Goal: Transaction & Acquisition: Download file/media

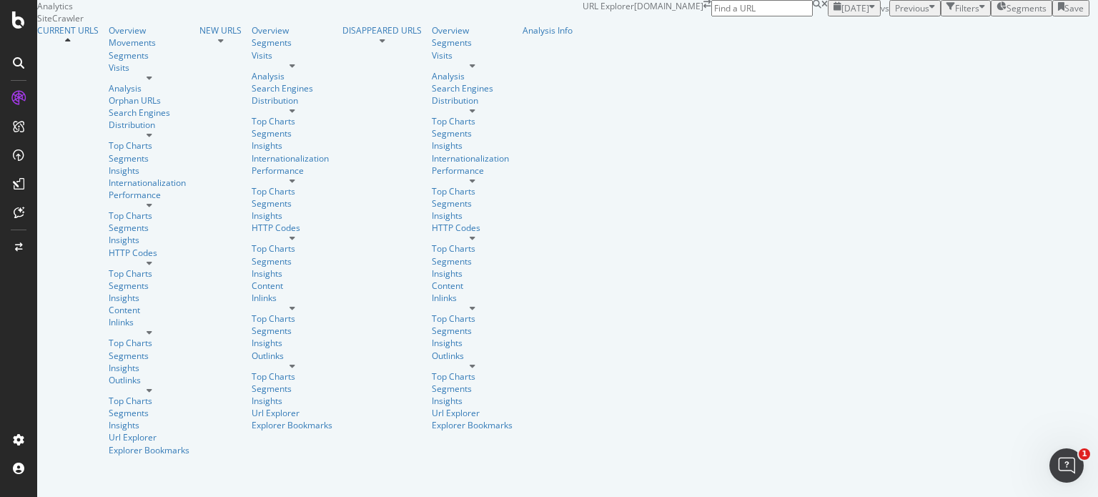
click div "SiteCrawler"
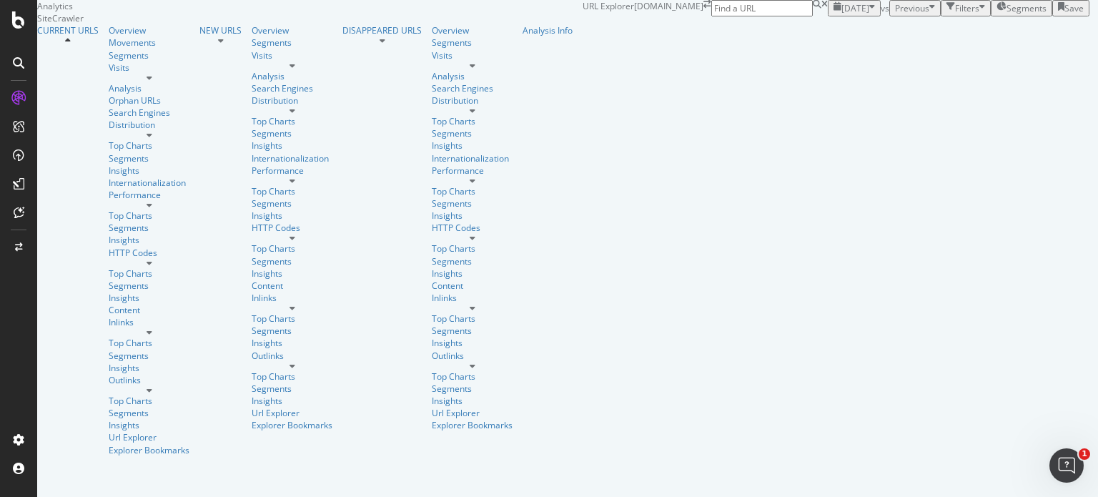
click at [1097, 293] on div "91,194 URLs found +2.81% Create alert Manage Columns Export as CSV" at bounding box center [1117, 258] width 21 height 123
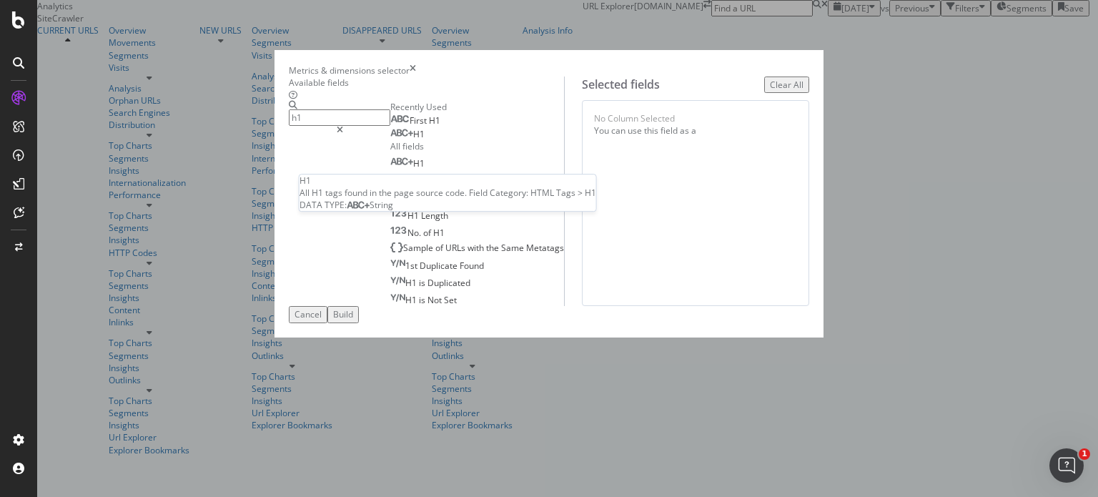
type input "h1"
click at [390, 140] on div "H1" at bounding box center [407, 134] width 34 height 11
click at [343, 126] on icon "modal" at bounding box center [340, 130] width 6 height 9
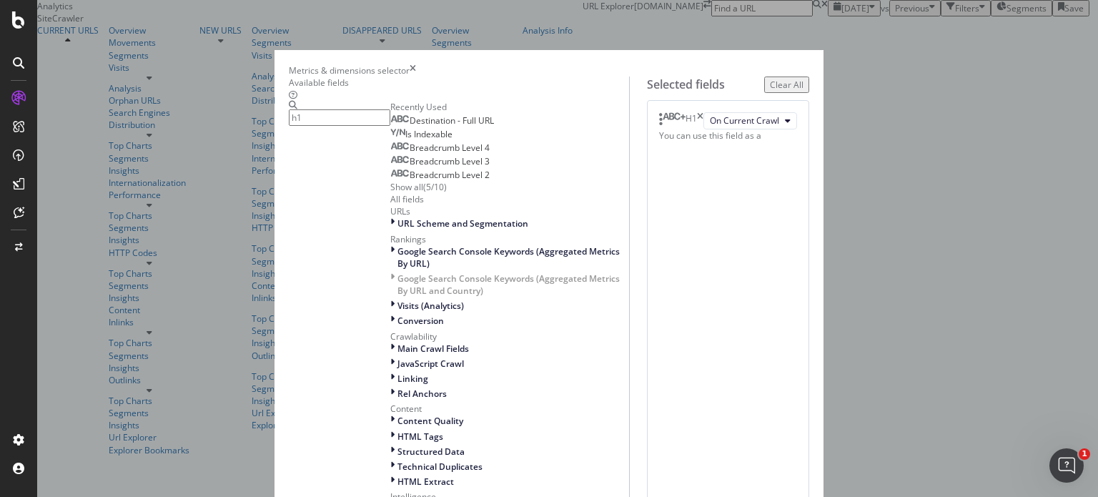
click at [390, 126] on input "h1" at bounding box center [340, 117] width 102 height 16
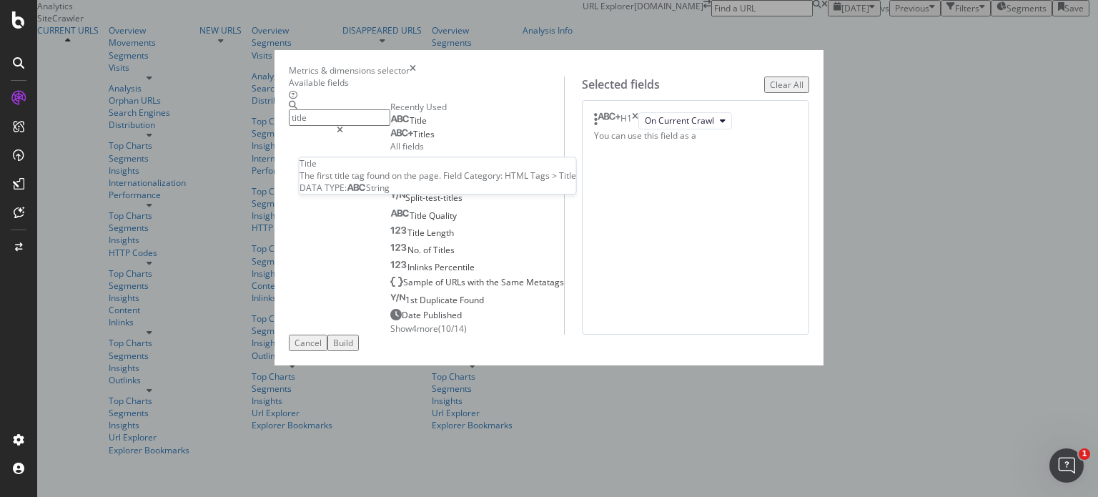
type input "title"
click at [390, 127] on div "Title" at bounding box center [408, 120] width 36 height 11
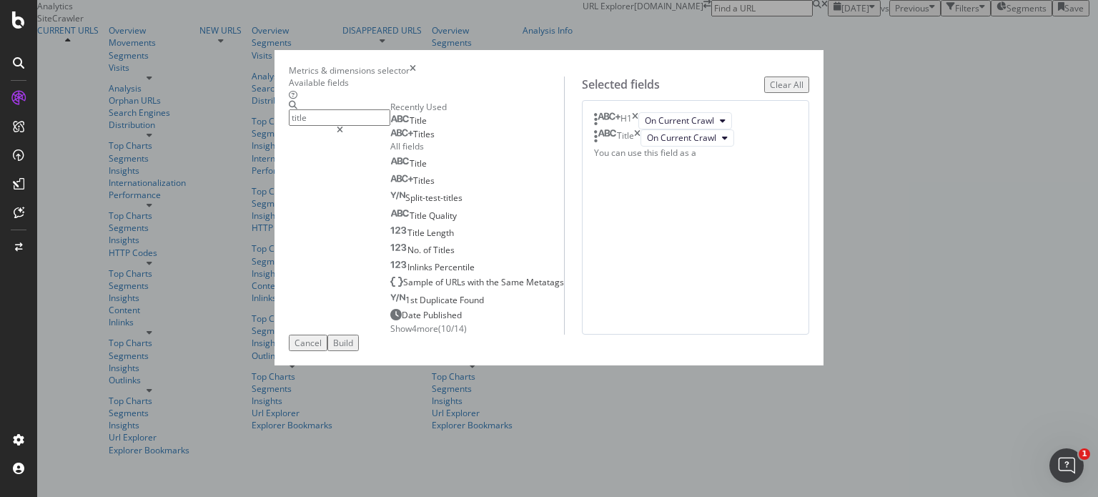
click at [353, 349] on div "Build" at bounding box center [343, 343] width 20 height 12
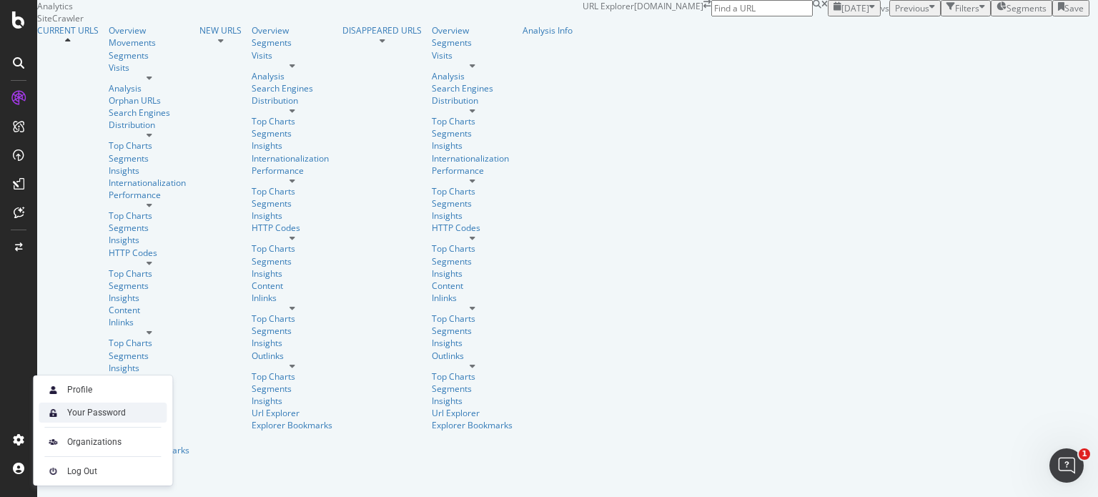
click at [114, 414] on div "Your Password" at bounding box center [96, 412] width 59 height 11
click at [86, 464] on div "Log Out" at bounding box center [103, 471] width 128 height 20
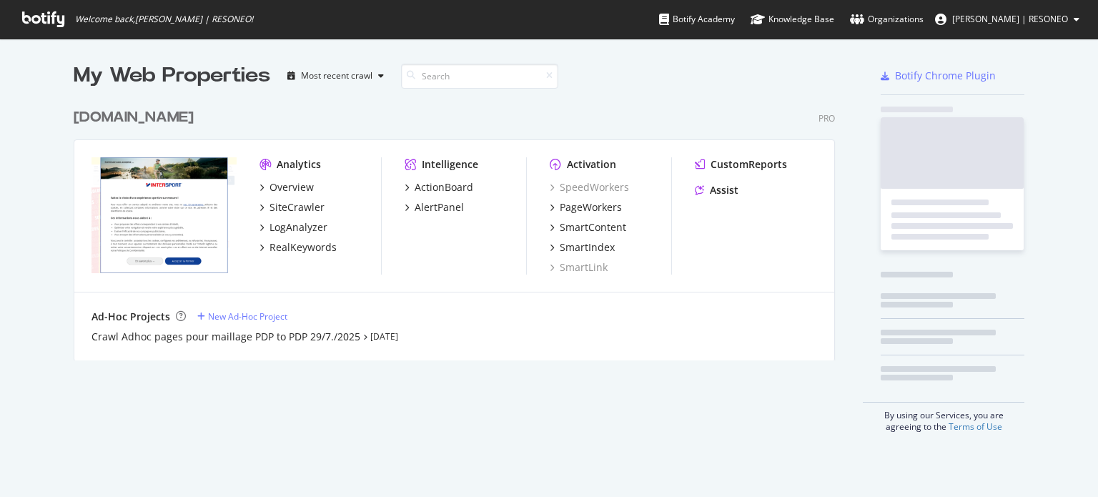
scroll to position [259, 762]
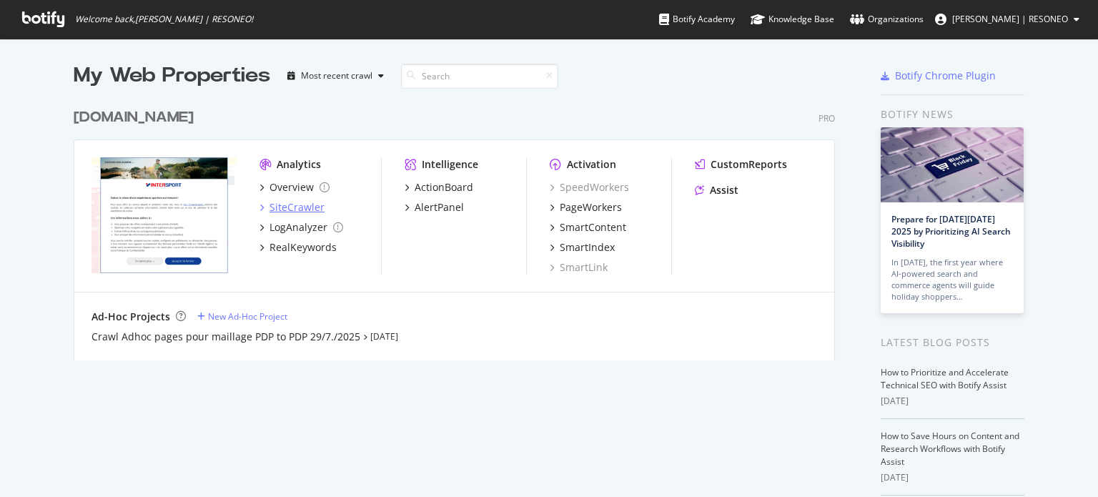
click at [290, 209] on div "SiteCrawler" at bounding box center [296, 207] width 55 height 14
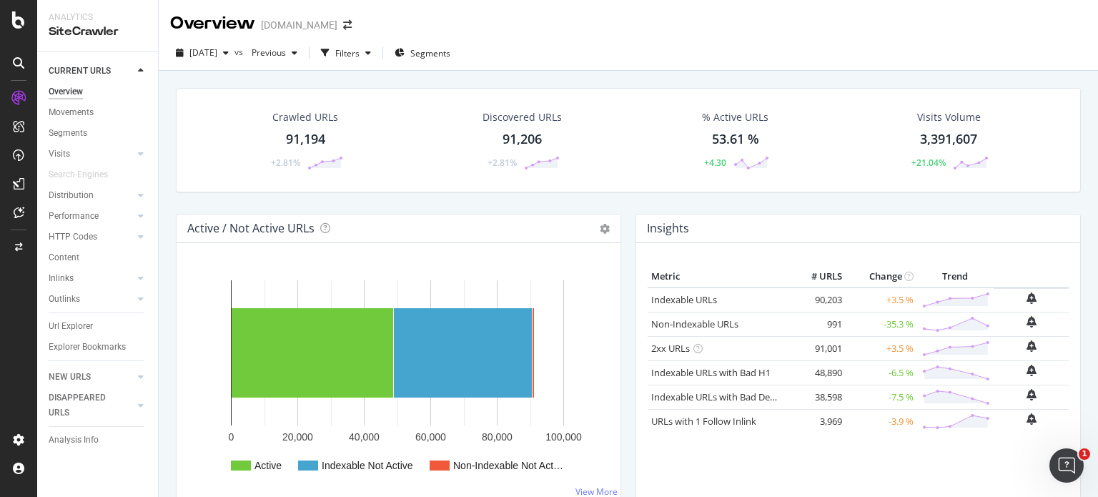
click at [518, 133] on div "91,206" at bounding box center [522, 139] width 39 height 19
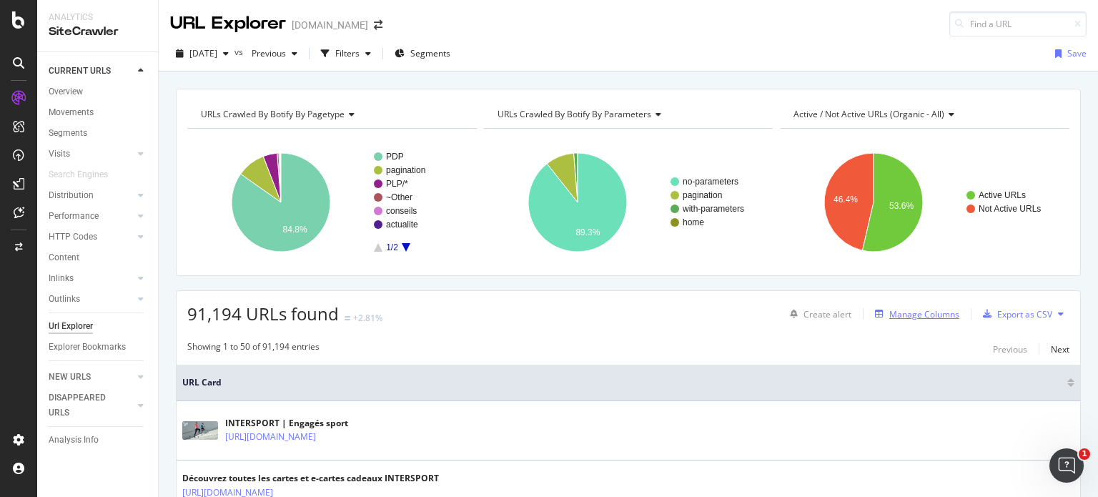
click at [897, 306] on div "Manage Columns" at bounding box center [914, 314] width 90 height 16
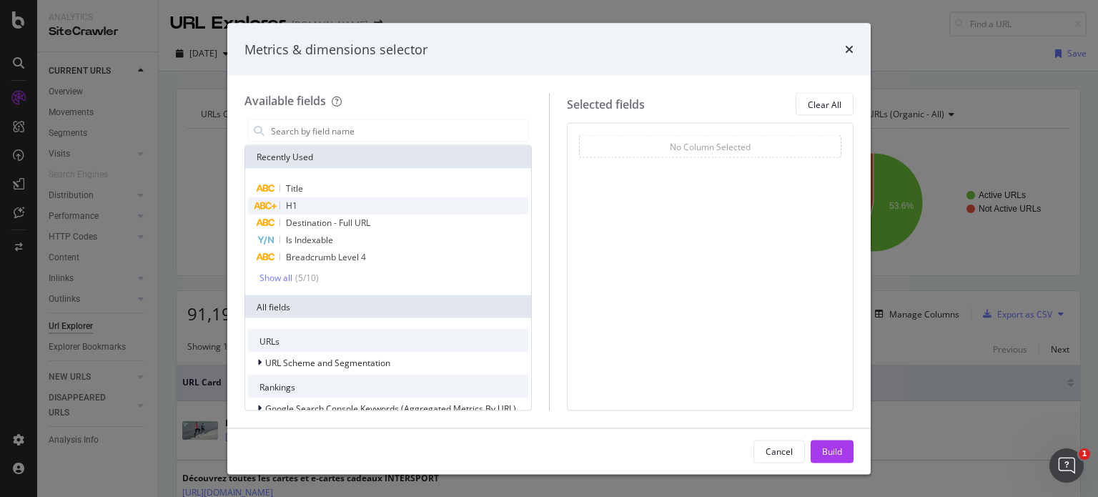
click at [316, 204] on div "H1" at bounding box center [388, 205] width 280 height 17
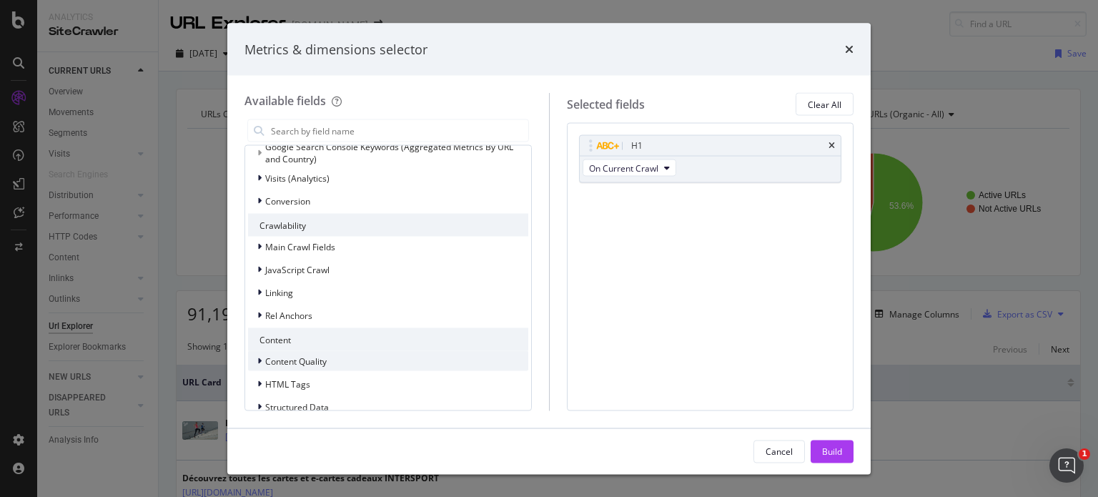
scroll to position [389, 0]
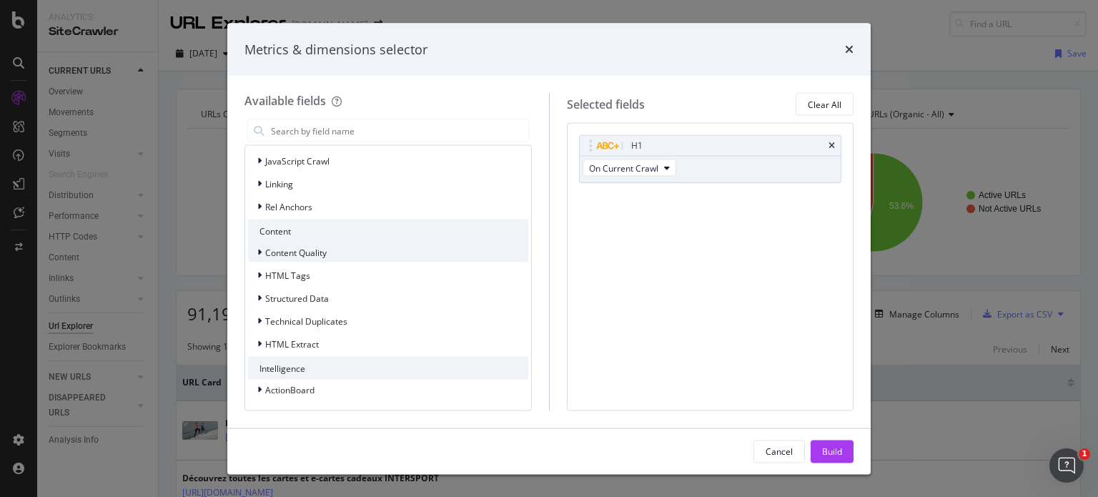
click at [313, 250] on span "Content Quality" at bounding box center [295, 252] width 61 height 12
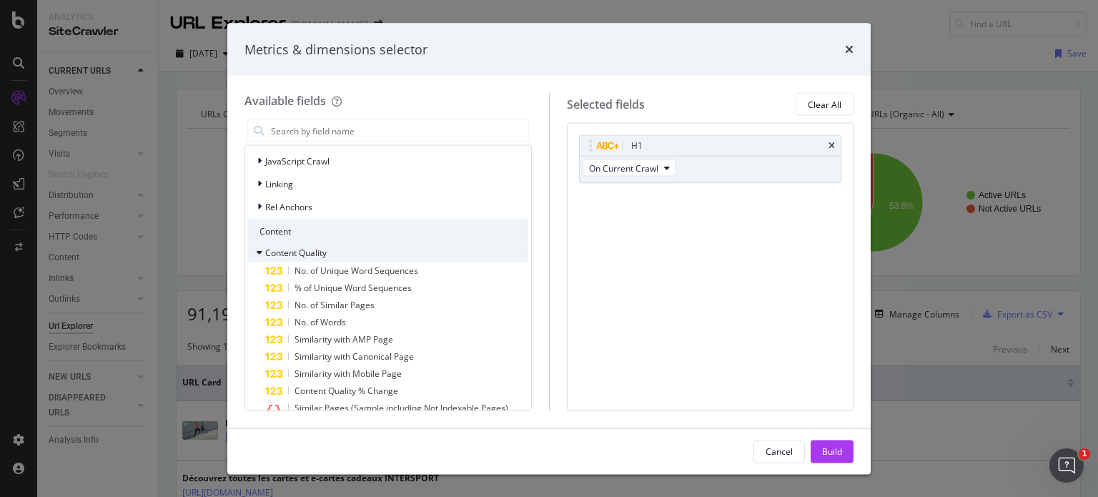
click at [313, 250] on span "Content Quality" at bounding box center [295, 252] width 61 height 12
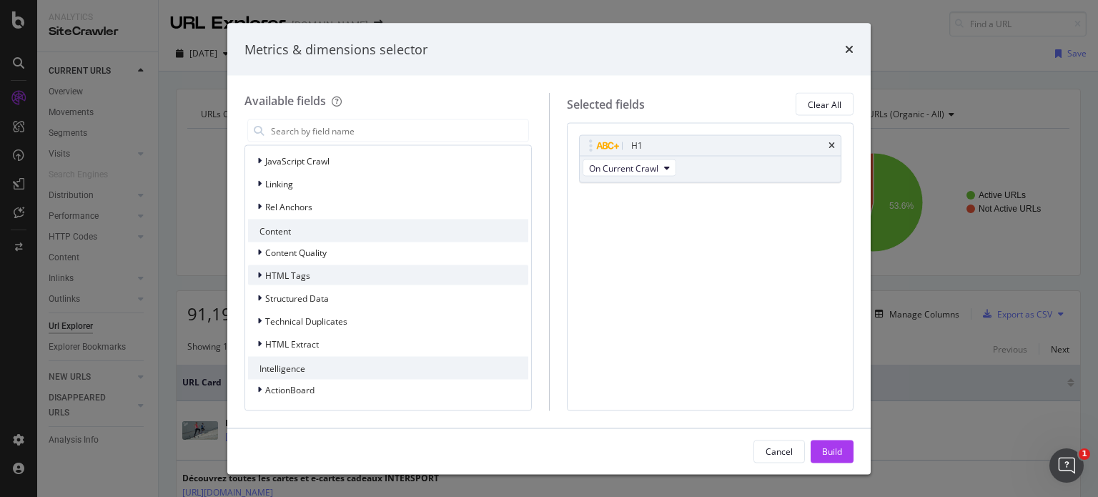
click at [309, 274] on div "HTML Tags" at bounding box center [388, 275] width 280 height 20
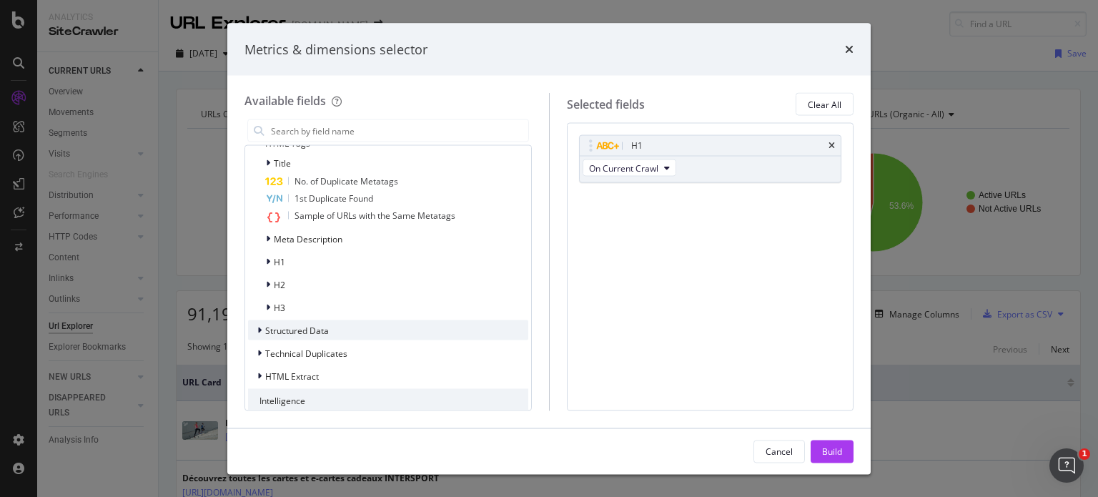
scroll to position [554, 0]
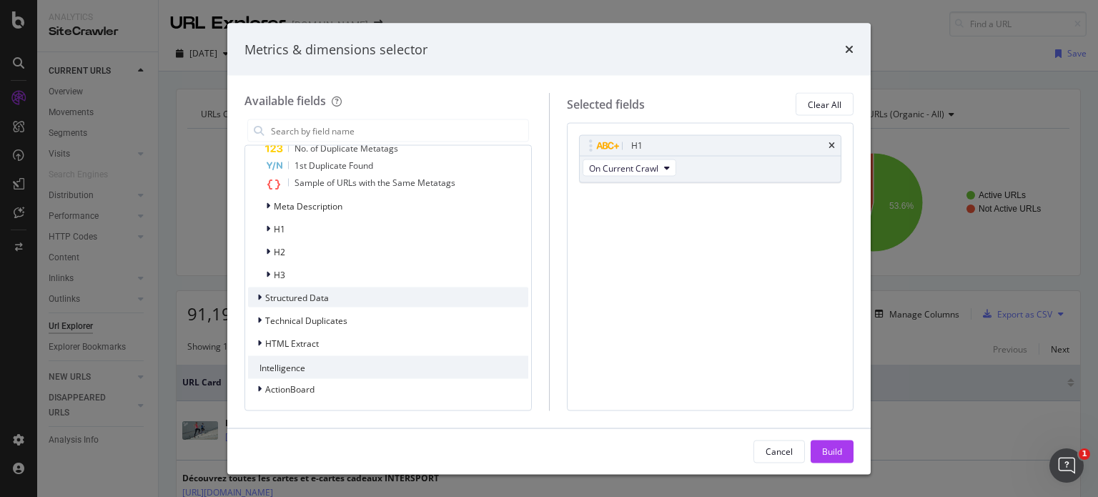
click at [323, 303] on div "Structured Data" at bounding box center [288, 297] width 81 height 14
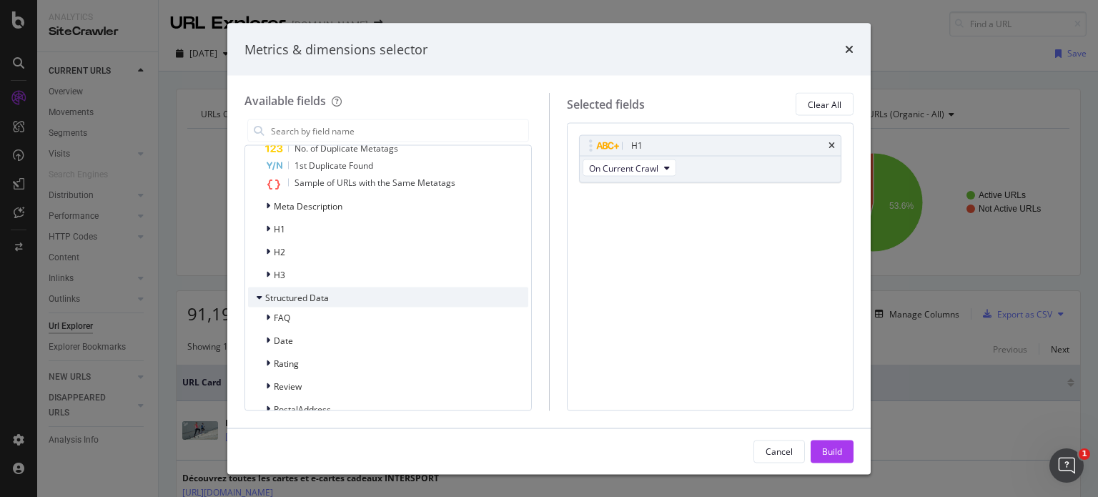
click at [323, 303] on div "Structured Data" at bounding box center [288, 297] width 81 height 14
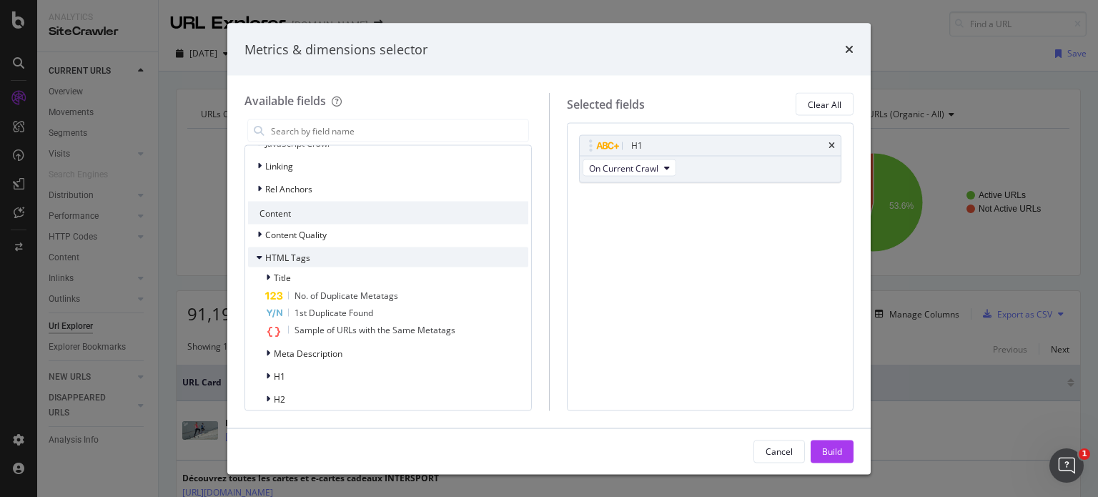
click at [296, 254] on span "HTML Tags" at bounding box center [287, 257] width 45 height 12
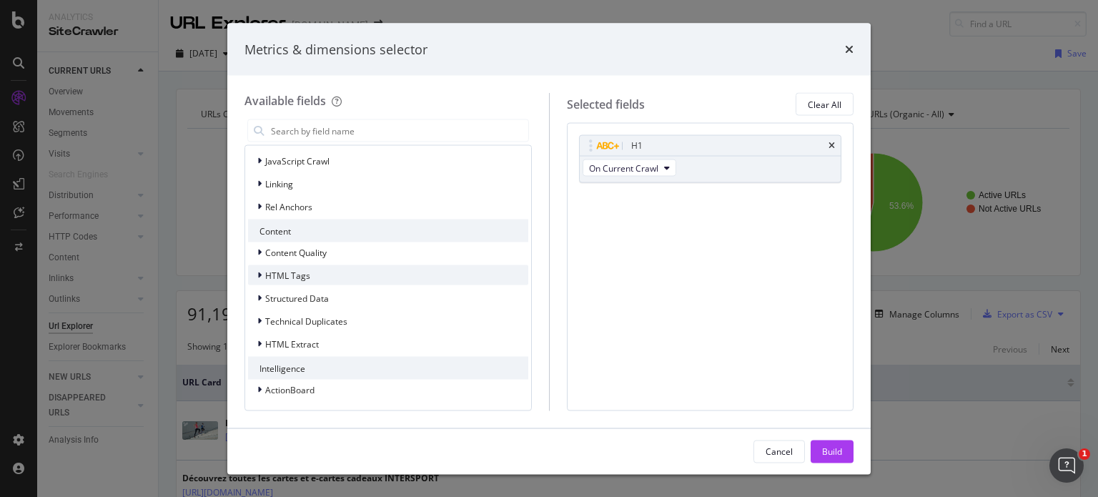
click at [324, 278] on div "HTML Tags" at bounding box center [388, 275] width 280 height 20
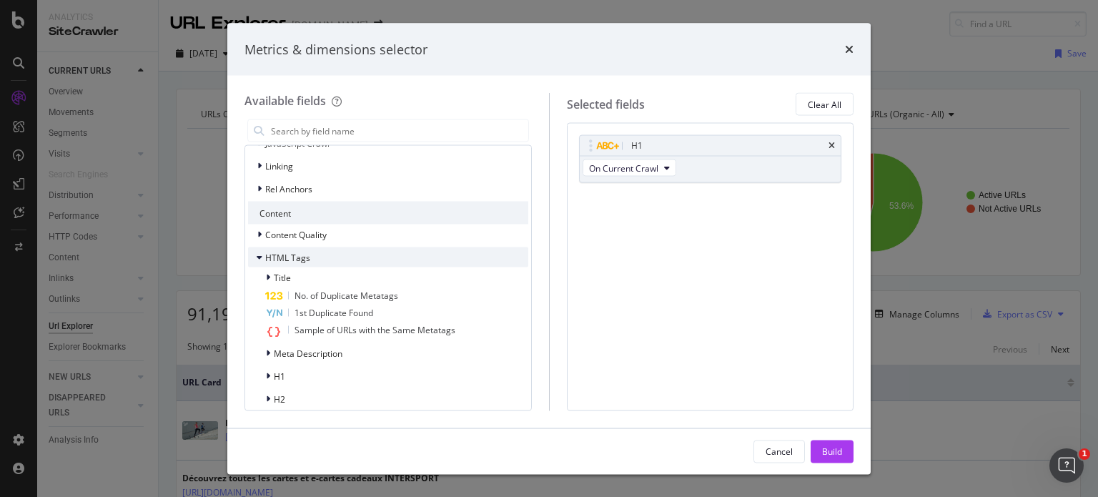
scroll to position [427, 0]
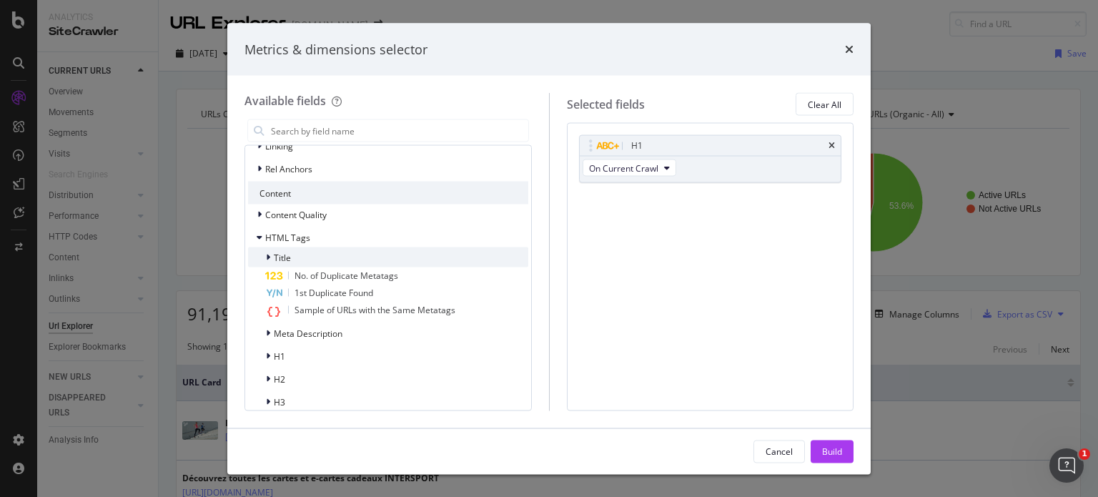
click at [316, 254] on div "Title" at bounding box center [388, 257] width 280 height 20
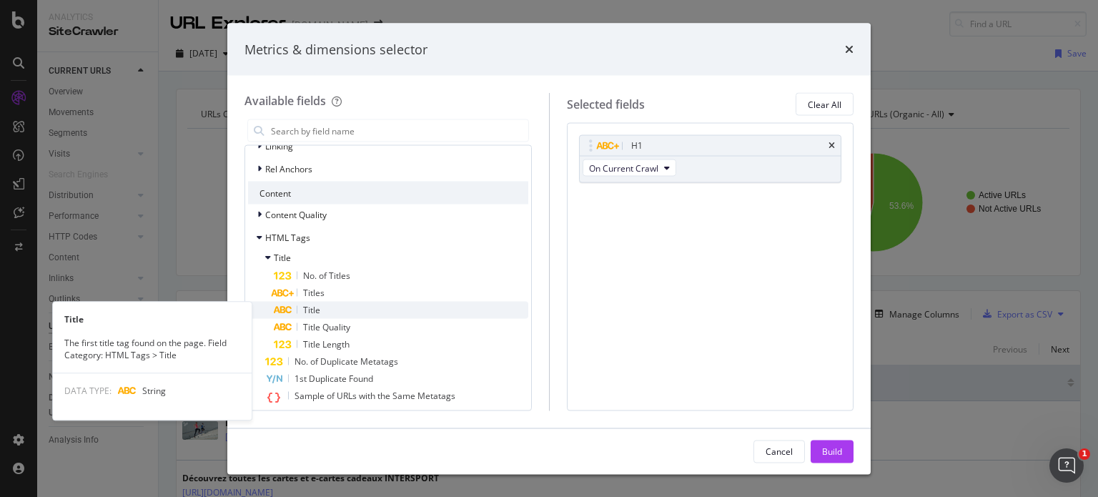
click at [335, 307] on div "Title" at bounding box center [401, 310] width 254 height 17
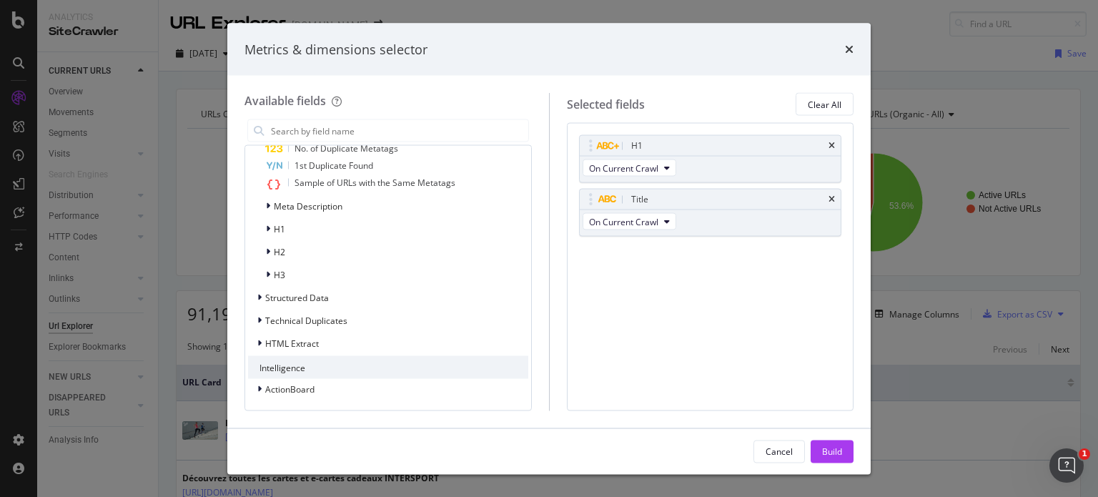
scroll to position [607, 0]
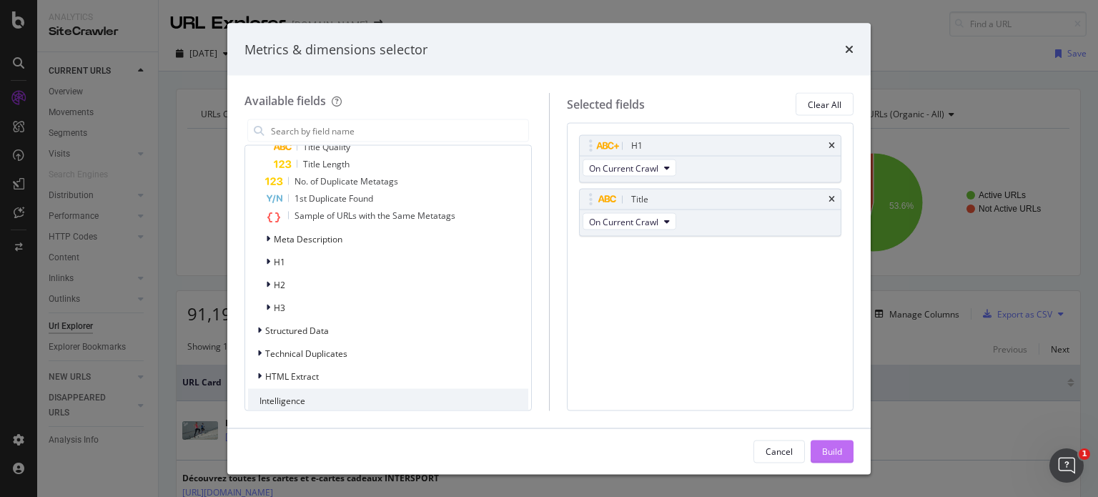
click at [822, 453] on div "Build" at bounding box center [832, 451] width 20 height 12
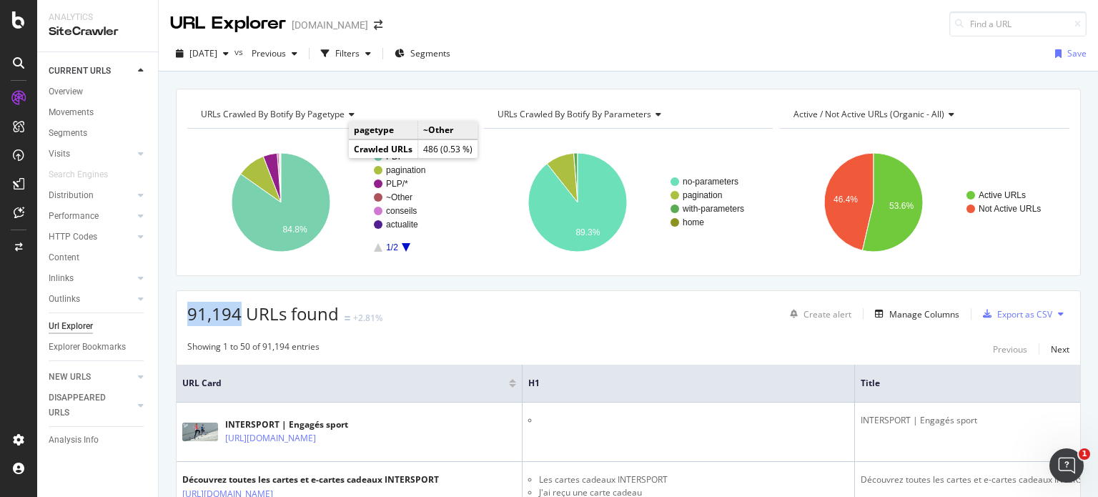
drag, startPoint x: 242, startPoint y: 314, endPoint x: 158, endPoint y: 317, distance: 83.7
copy span "91,194"
click at [1031, 312] on div "Export as CSV" at bounding box center [1024, 314] width 55 height 12
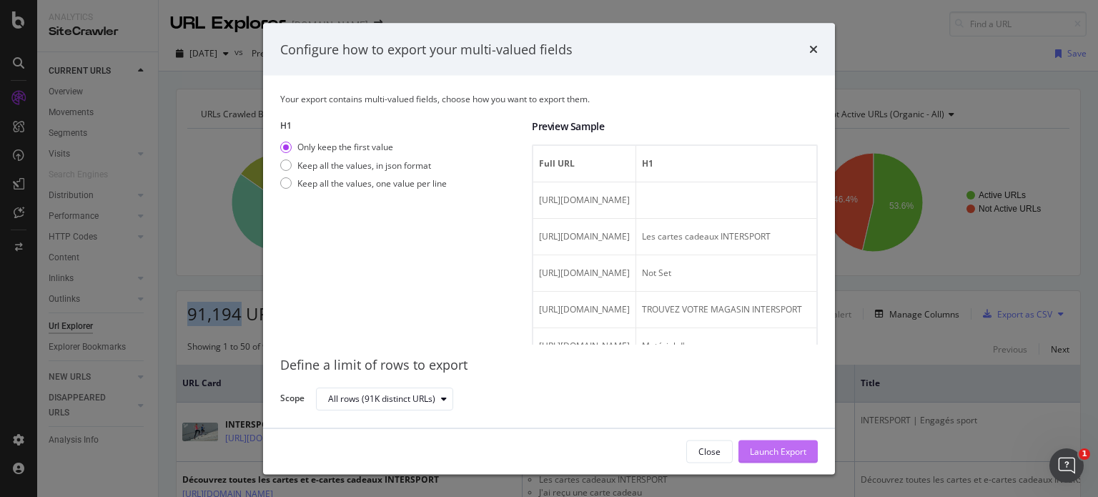
click at [771, 454] on div "Launch Export" at bounding box center [778, 451] width 56 height 12
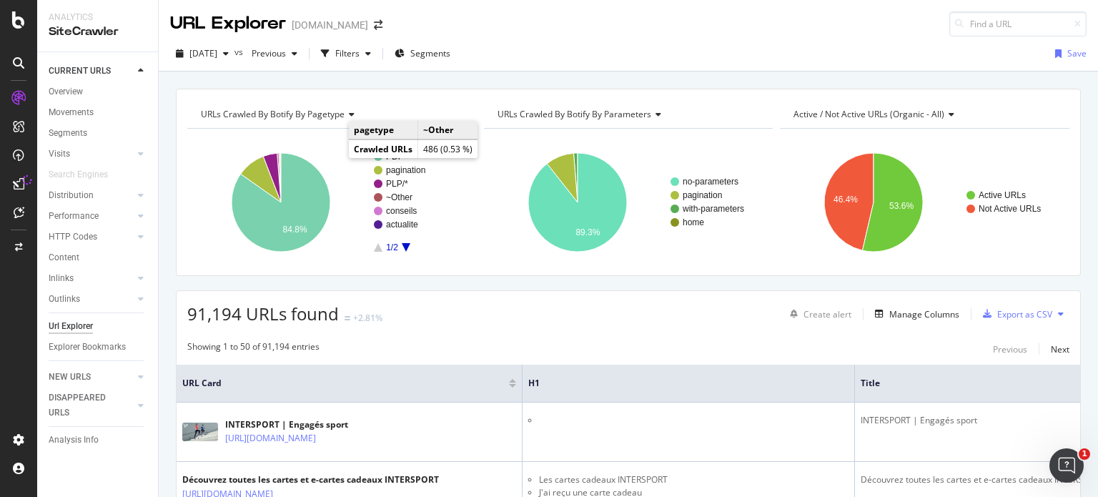
click at [578, 309] on div "91,194 URLs found +2.81% Create alert Manage Columns Export as CSV" at bounding box center [629, 308] width 904 height 35
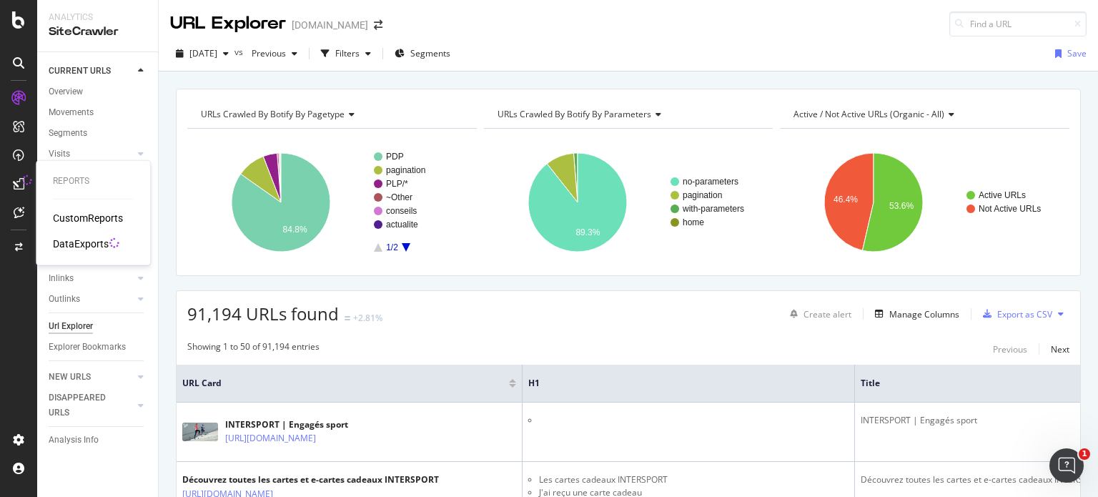
click at [89, 243] on div "DataExports" at bounding box center [81, 244] width 56 height 14
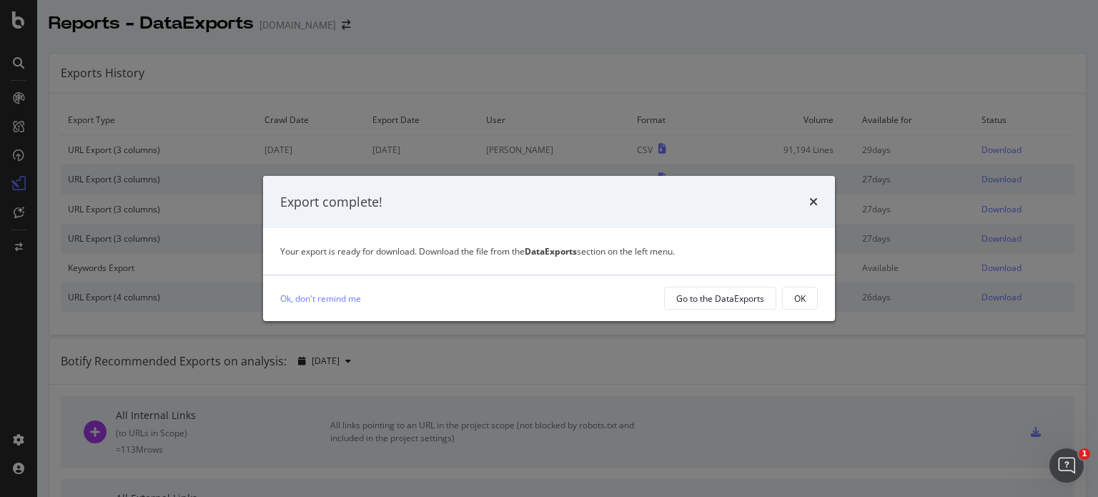
click at [821, 297] on div "Ok, don't remind me Go to the DataExports OK" at bounding box center [549, 298] width 572 height 46
click at [809, 300] on button "OK" at bounding box center [800, 298] width 36 height 23
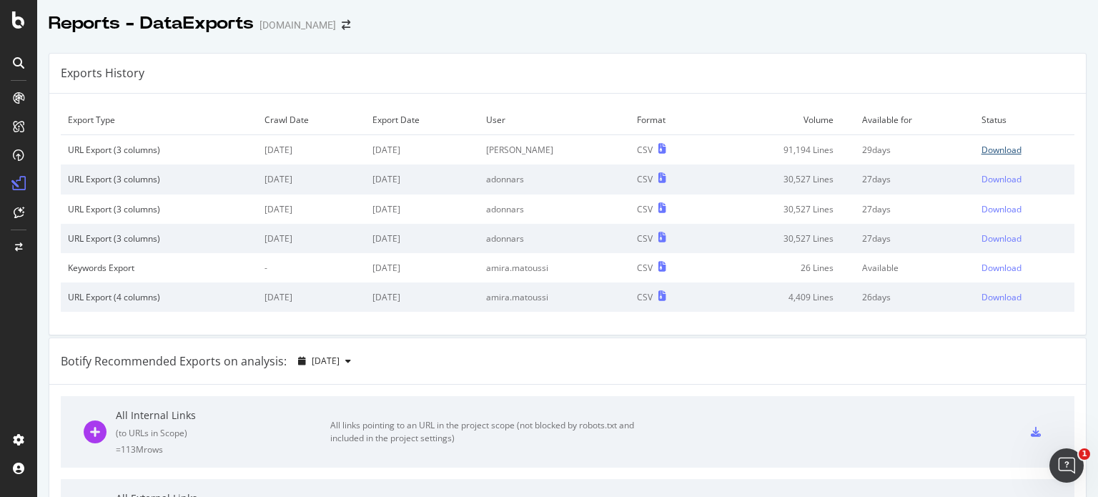
click at [986, 149] on div "Download" at bounding box center [1001, 150] width 40 height 12
